Goal: Find specific page/section: Find specific page/section

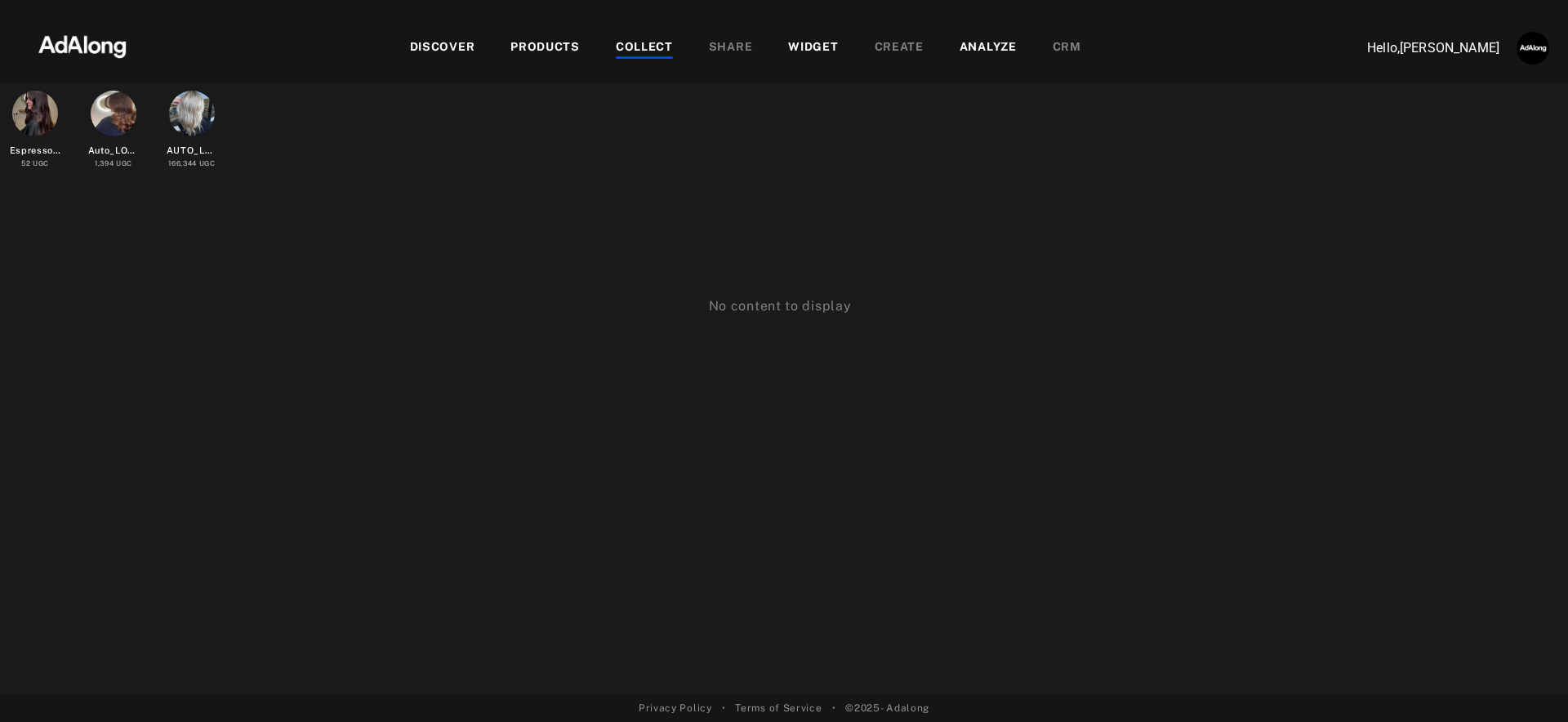
click at [441, 46] on div "DISCOVER" at bounding box center [443, 49] width 66 height 20
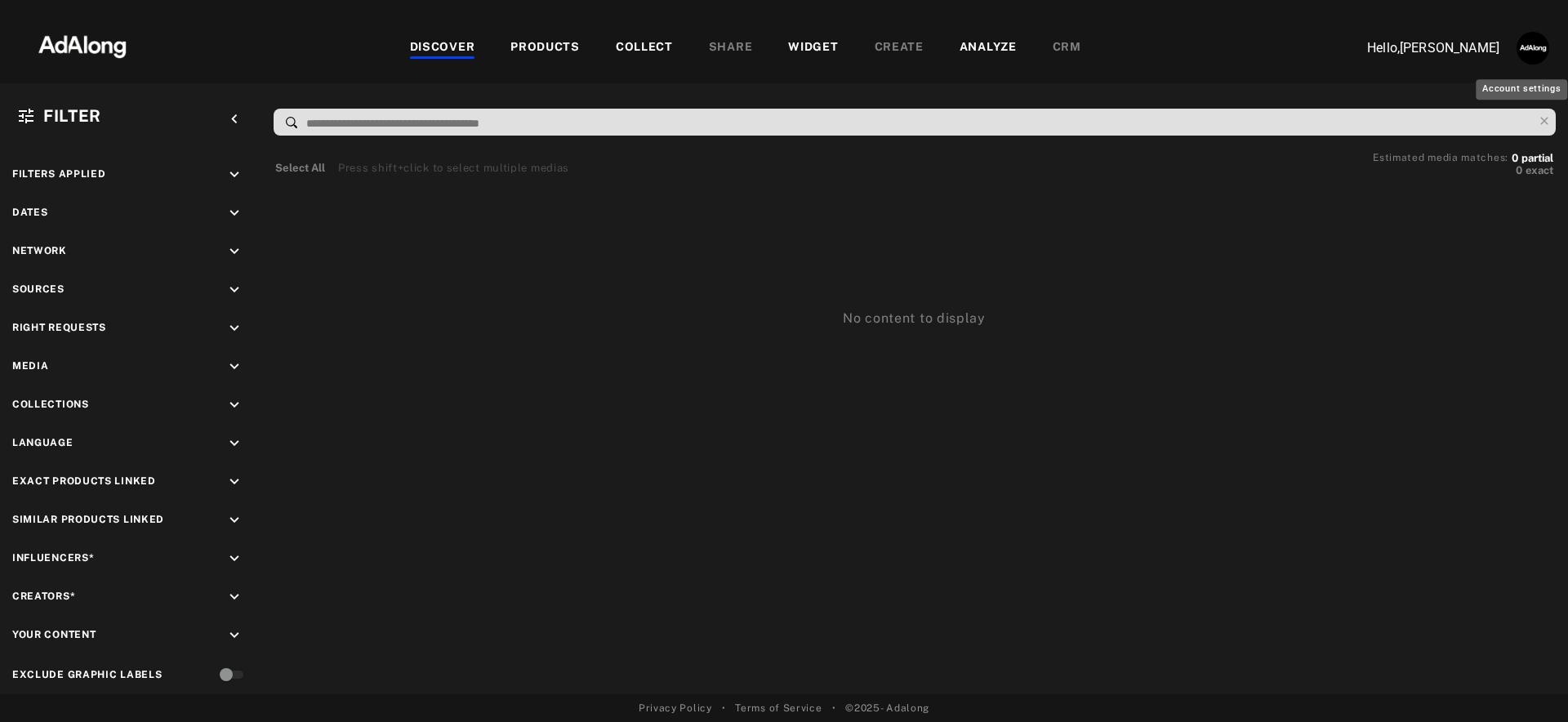
click at [1538, 52] on img "Account settings" at bounding box center [1532, 48] width 33 height 33
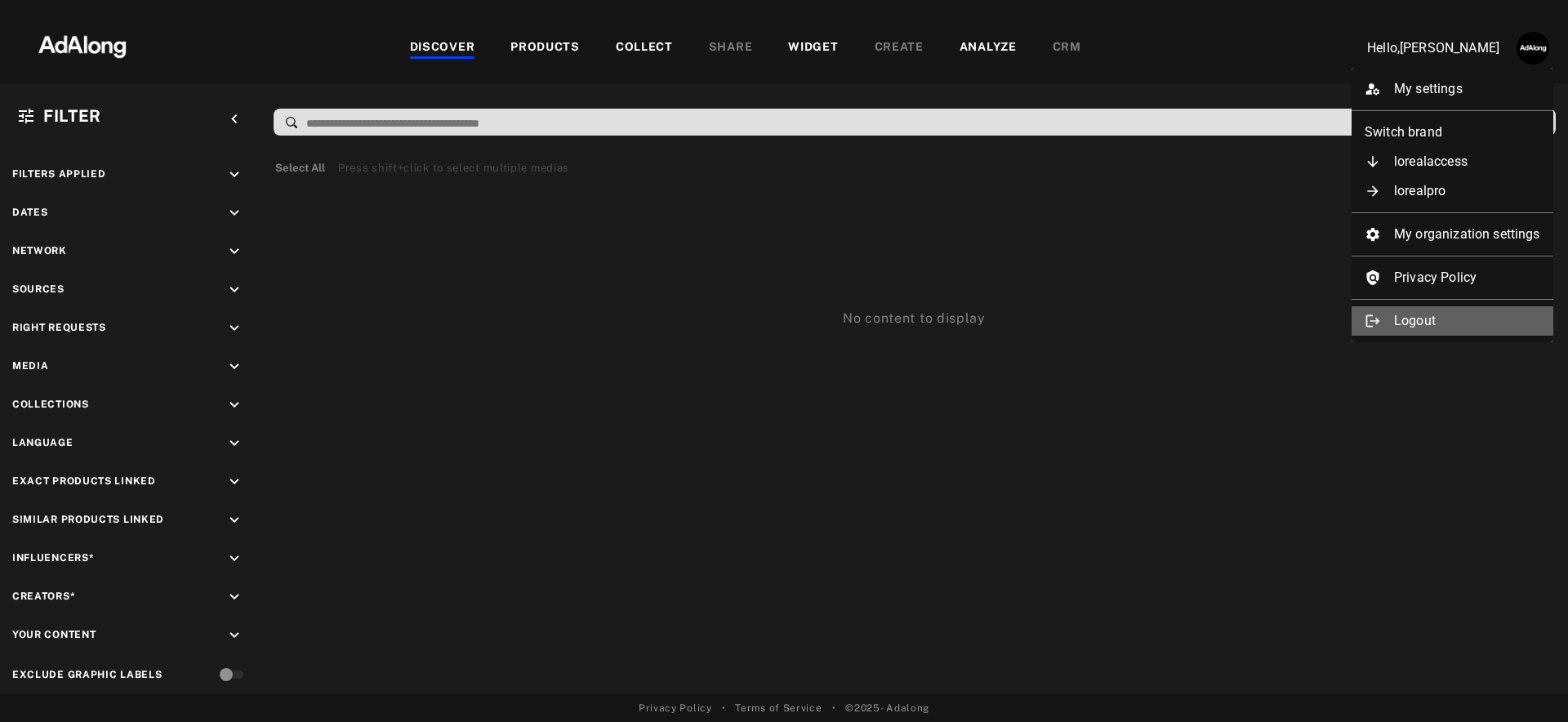
click at [1422, 325] on li "Logout" at bounding box center [1452, 321] width 202 height 30
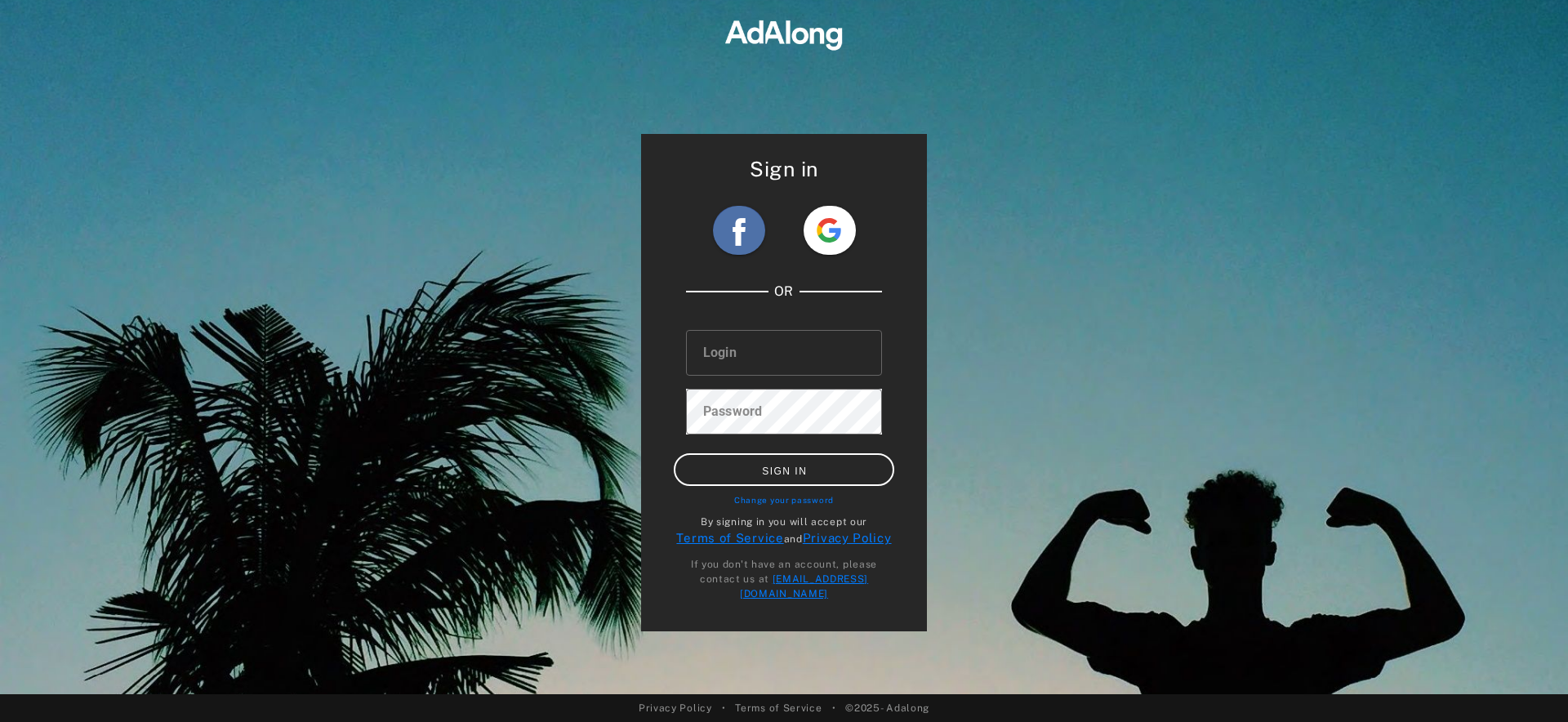
click at [837, 234] on img at bounding box center [829, 230] width 25 height 25
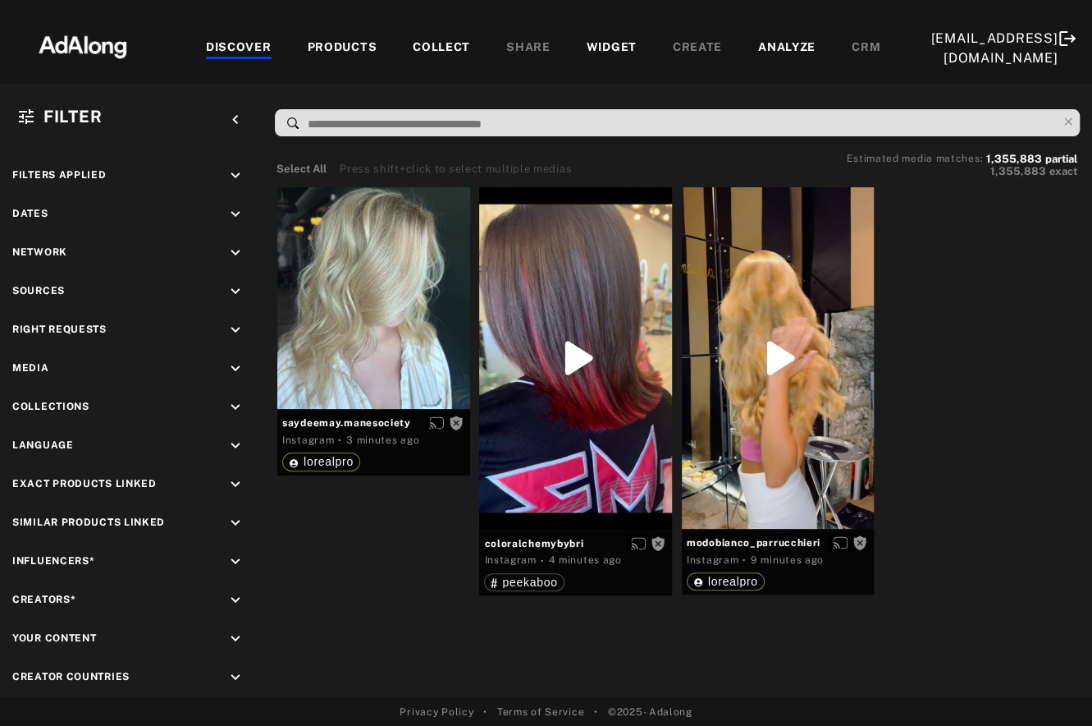
click at [320, 49] on div "PRODUCTS" at bounding box center [343, 49] width 70 height 20
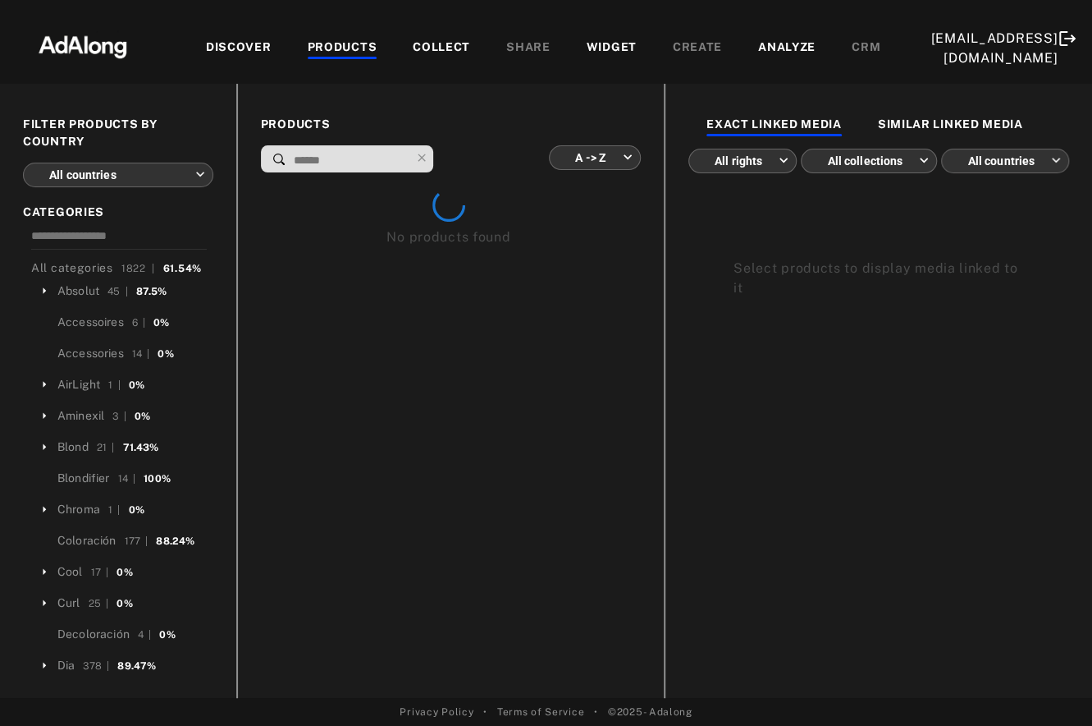
click at [227, 48] on div "DISCOVER" at bounding box center [239, 49] width 66 height 20
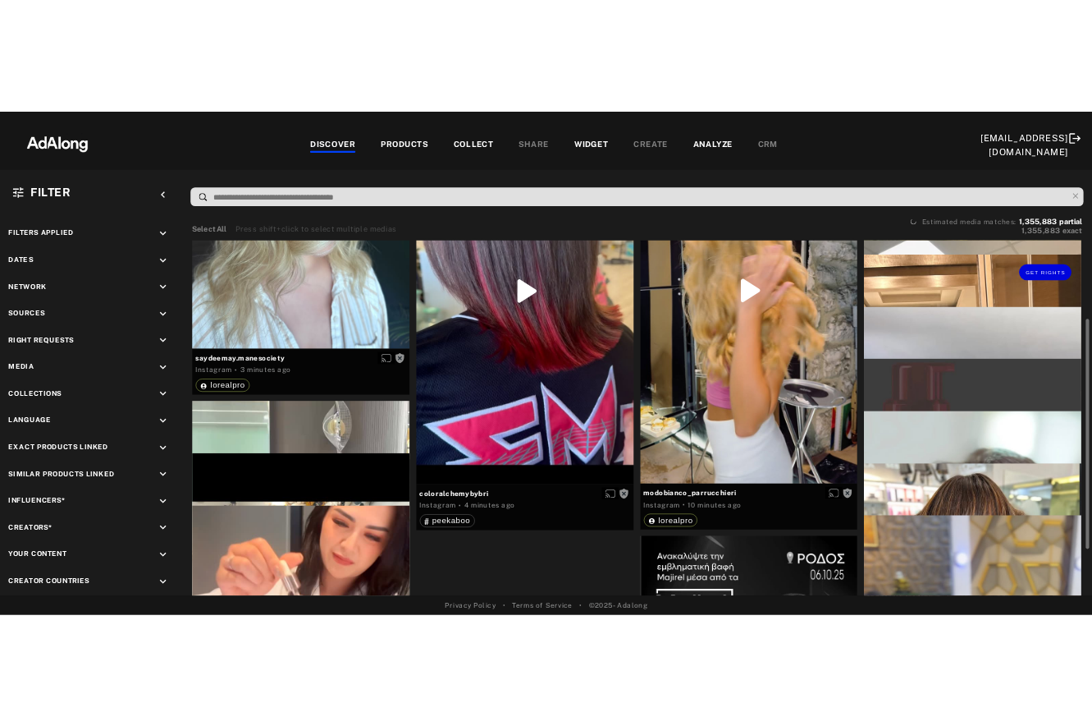
scroll to position [195, 0]
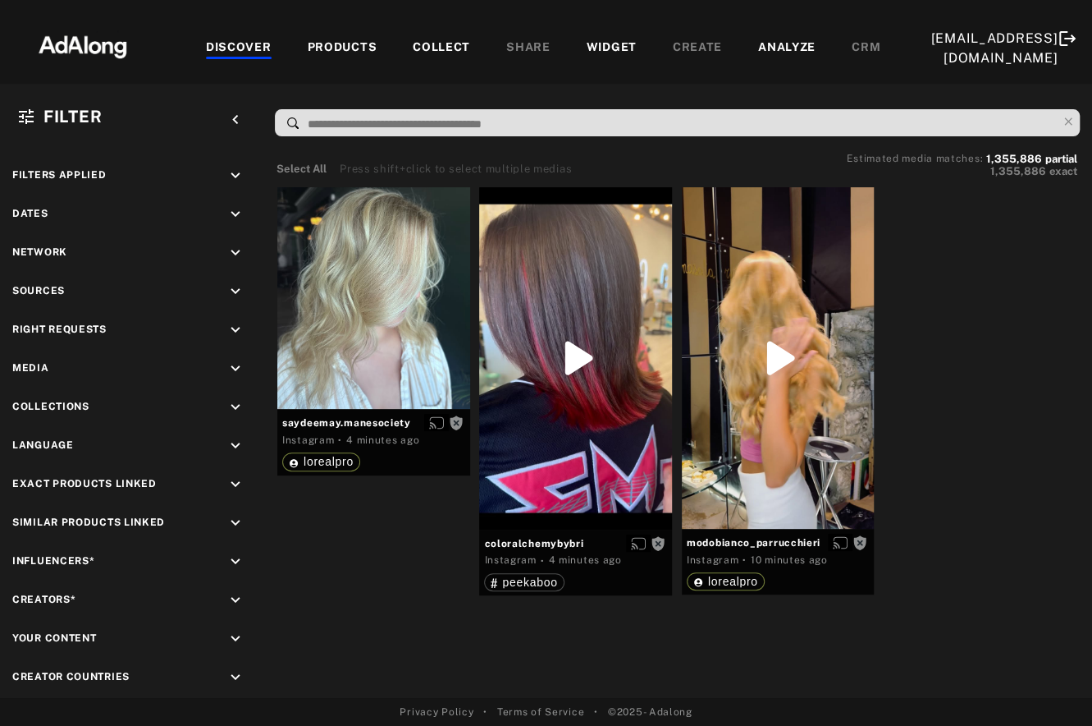
click at [1091, 323] on div "Select All Press shift+click to select multiple medias Estimated media matches:…" at bounding box center [678, 422] width 830 height 552
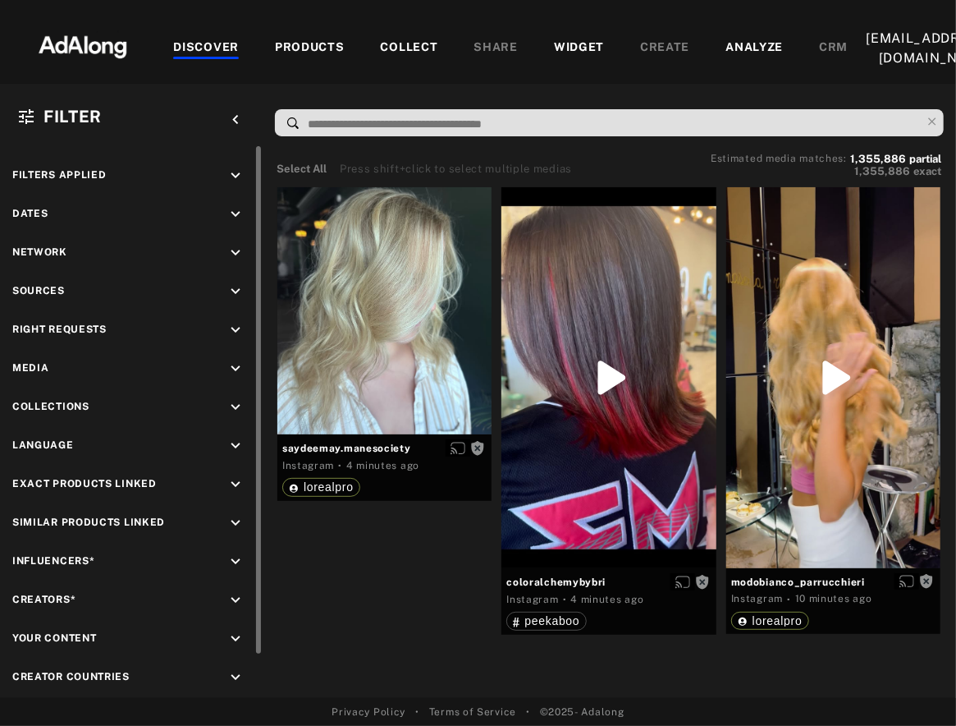
click at [240, 393] on div "Filters applied keyboard_arrow_down Dates keyboard_arrow_down Network keyboard_…" at bounding box center [131, 447] width 263 height 603
click at [243, 406] on icon "keyboard_arrow_down" at bounding box center [236, 407] width 18 height 18
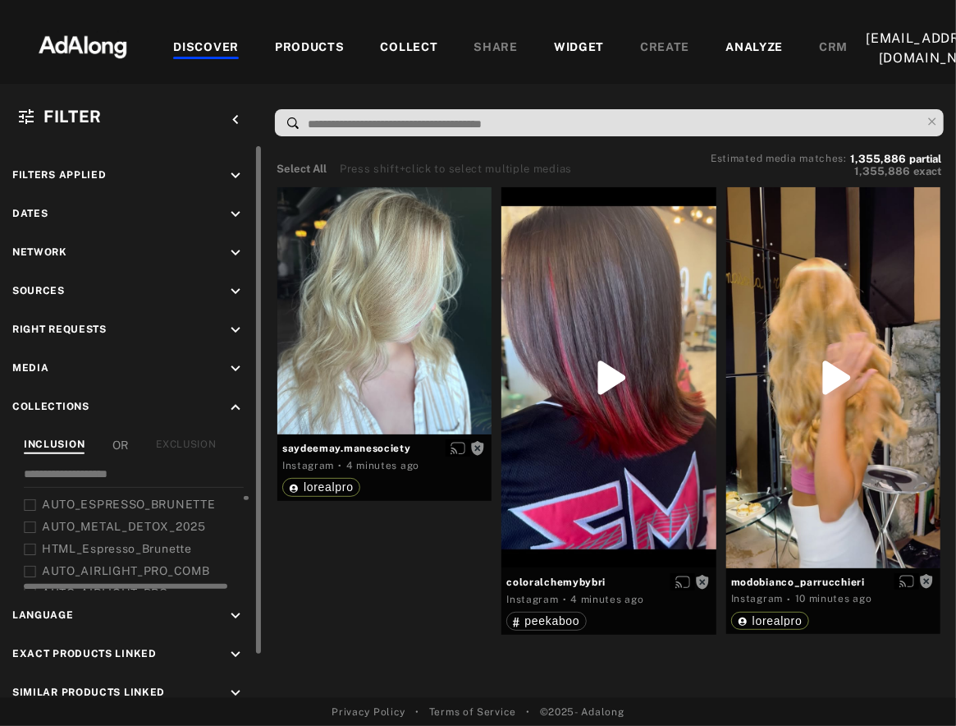
click at [37, 502] on div "AUTO_ESPRESSO_BRUNETTE" at bounding box center [137, 504] width 227 height 17
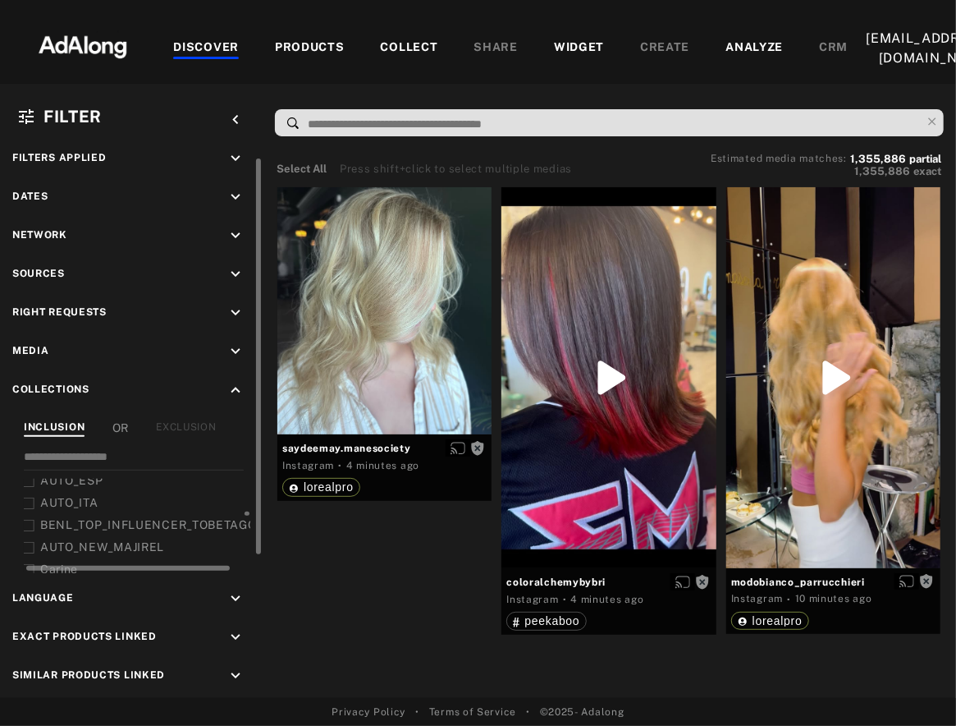
scroll to position [717, 2]
click at [99, 449] on input at bounding box center [134, 459] width 220 height 22
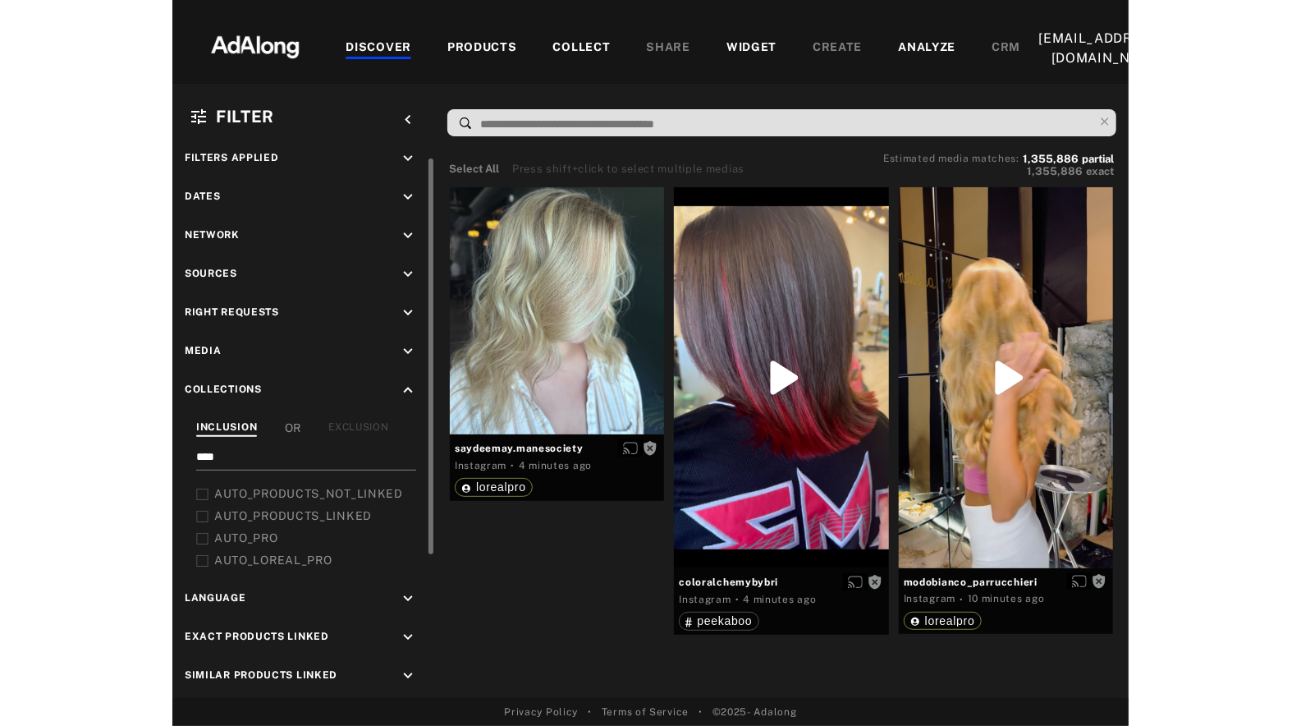
scroll to position [0, 0]
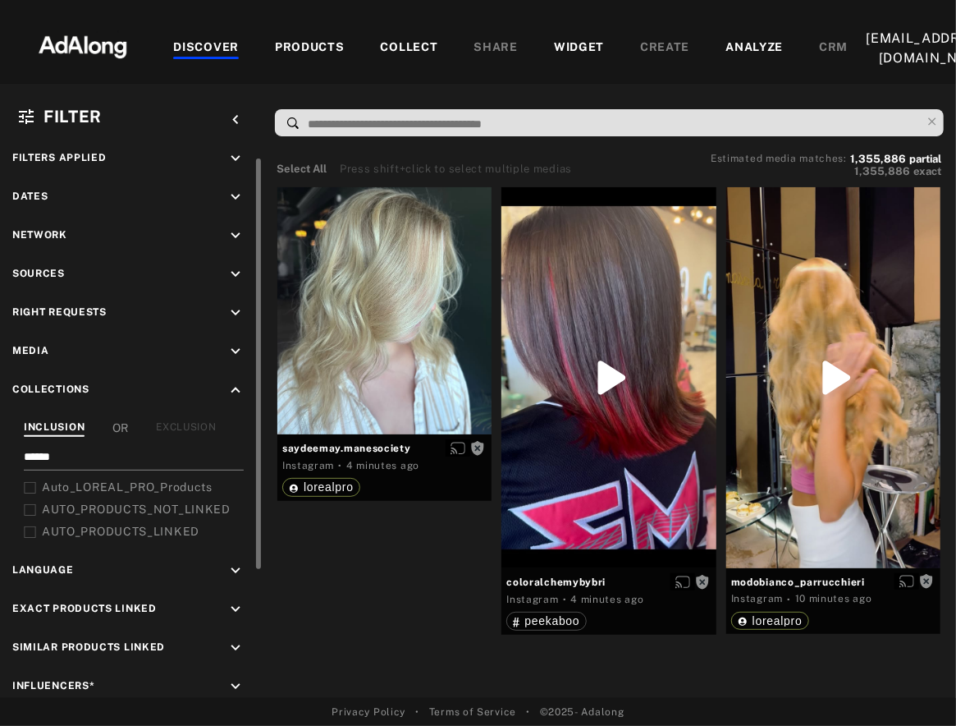
type input "******"
click at [28, 483] on icon at bounding box center [30, 488] width 12 height 12
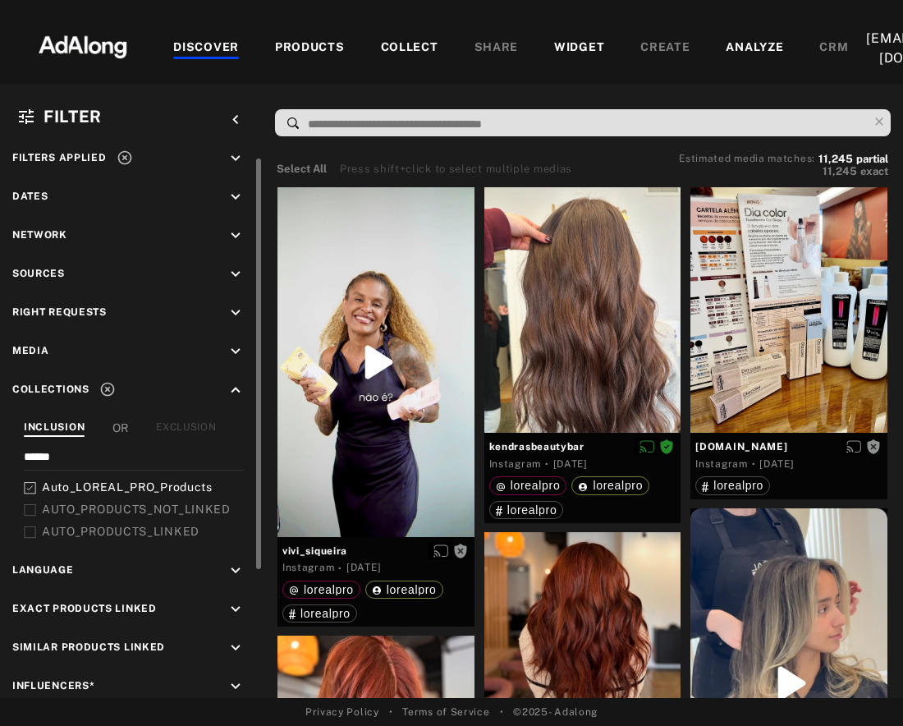
click at [234, 156] on icon "keyboard_arrow_down" at bounding box center [236, 158] width 18 height 18
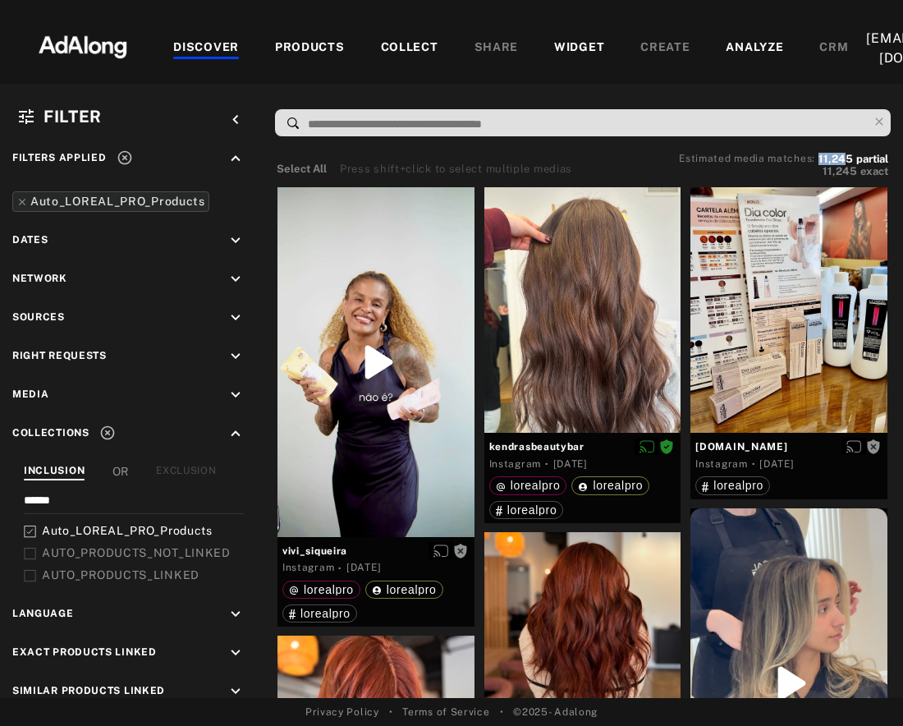
click at [846, 157] on div "Estimated media matches: 11,245 partial" at bounding box center [783, 158] width 209 height 9
click at [613, 292] on div at bounding box center [582, 310] width 197 height 246
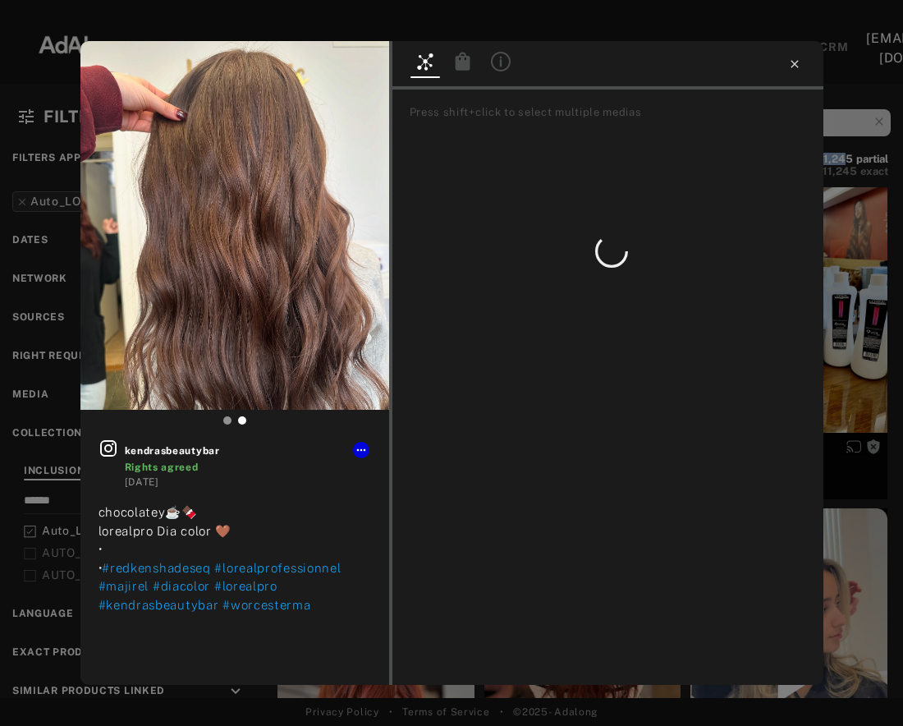
click at [795, 63] on icon at bounding box center [793, 63] width 7 height 7
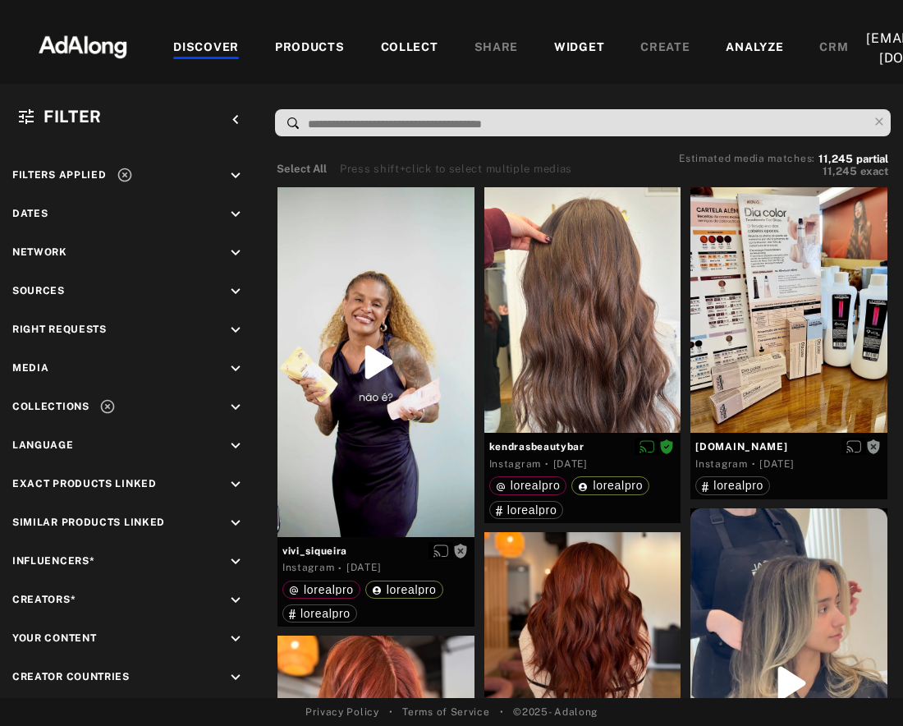
click at [533, 73] on div "DISCOVER PRODUCTS COLLECT SHARE WIDGET CREATE ANALYZE CRM" at bounding box center [510, 48] width 711 height 55
click at [405, 46] on div "COLLECT" at bounding box center [409, 49] width 57 height 20
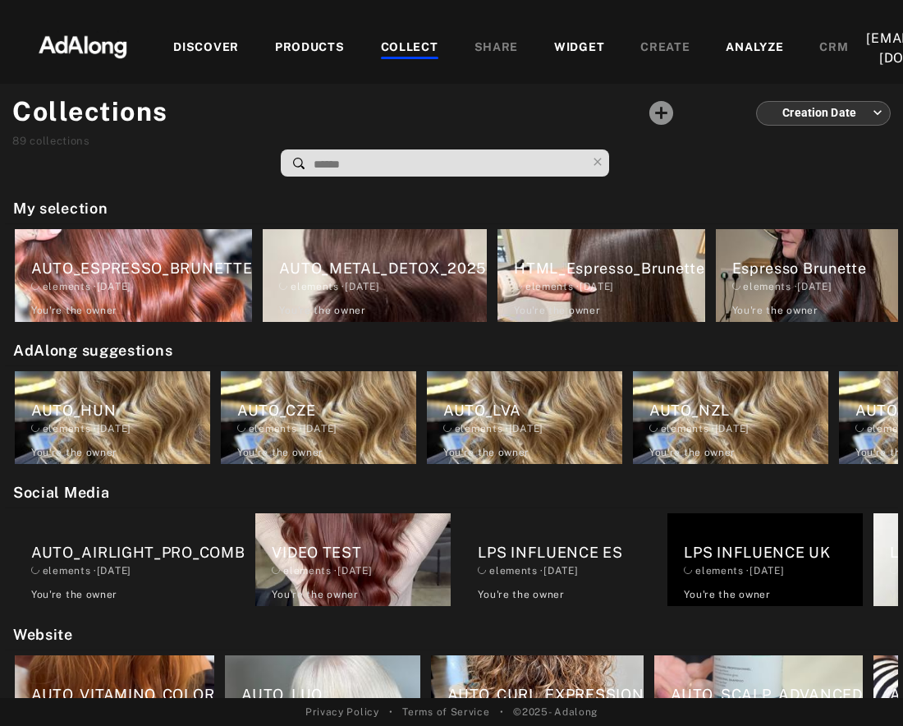
click at [428, 155] on input at bounding box center [449, 164] width 274 height 22
type input "******"
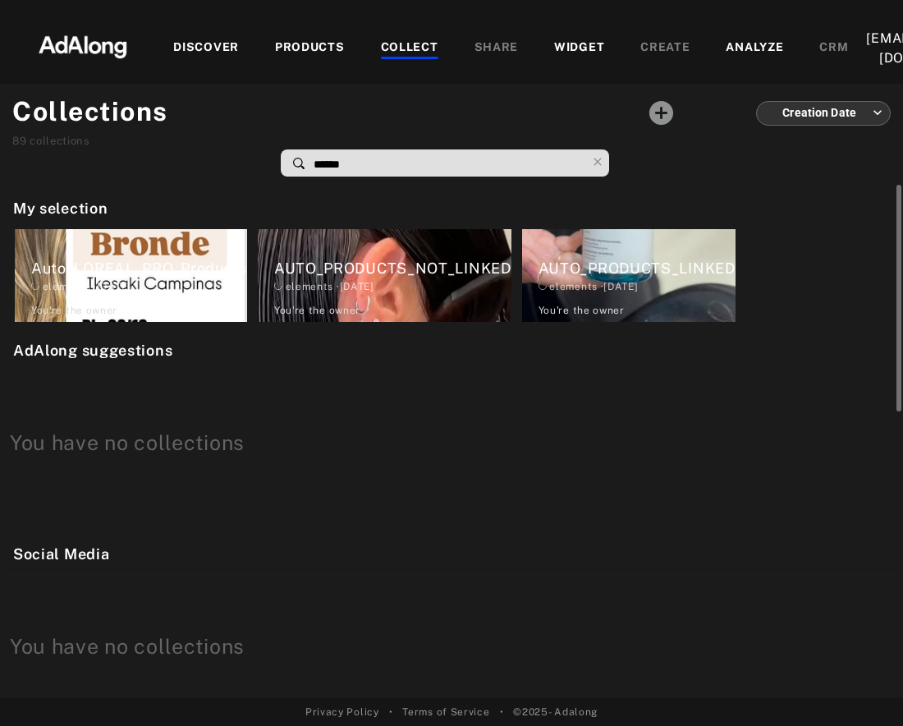
click at [153, 291] on div "elements · 2024.11.20" at bounding box center [139, 286] width 216 height 15
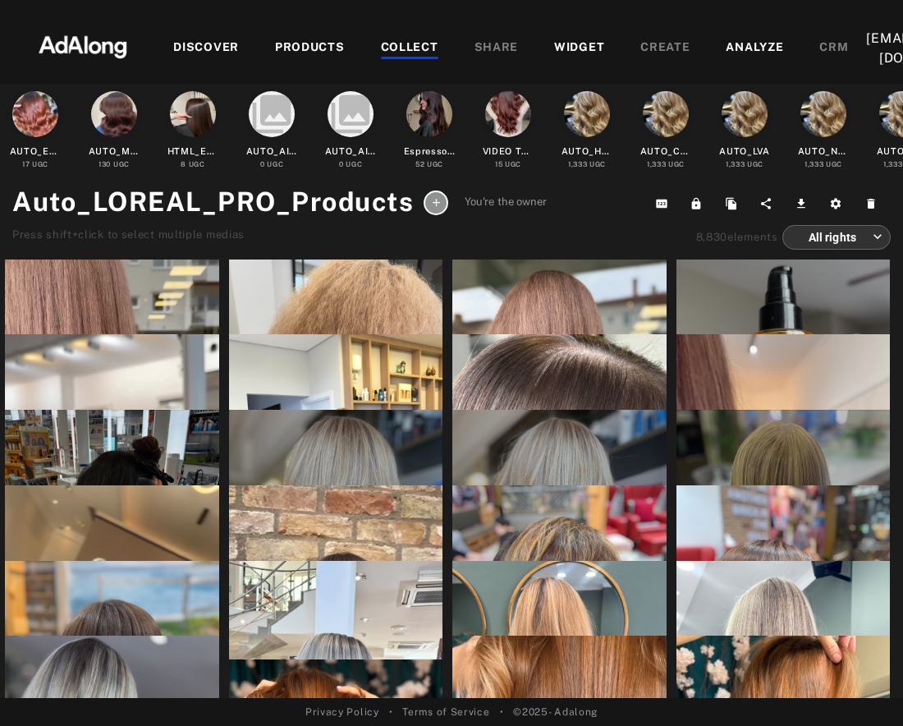
click at [205, 45] on div "DISCOVER" at bounding box center [206, 49] width 66 height 20
